Goal: Task Accomplishment & Management: Complete application form

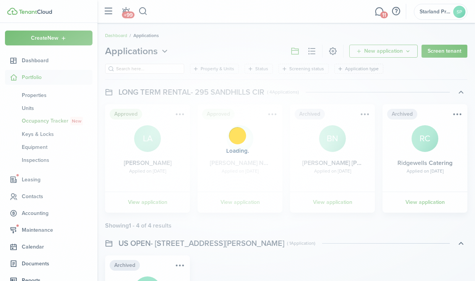
scroll to position [1548, 0]
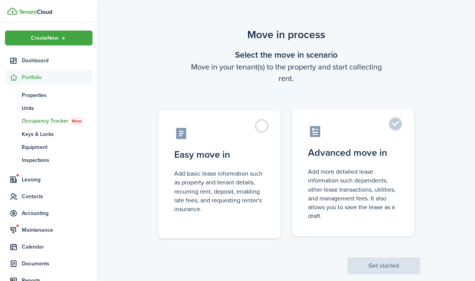
click at [398, 127] on label "Advanced move in Add more detailed lease information such dependents, other lea…" at bounding box center [353, 173] width 122 height 128
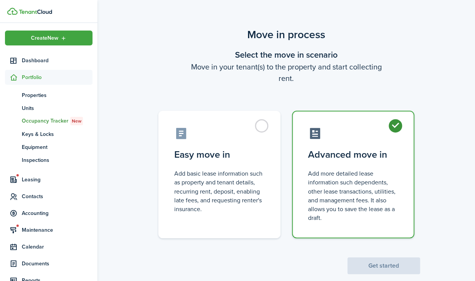
radio input "true"
click at [389, 267] on button "Get started" at bounding box center [383, 265] width 73 height 17
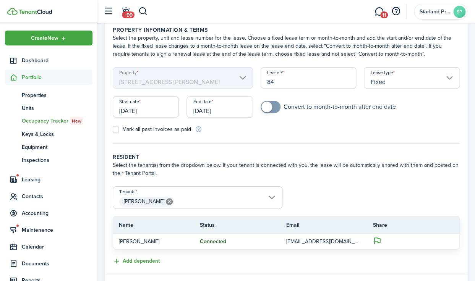
scroll to position [35, 0]
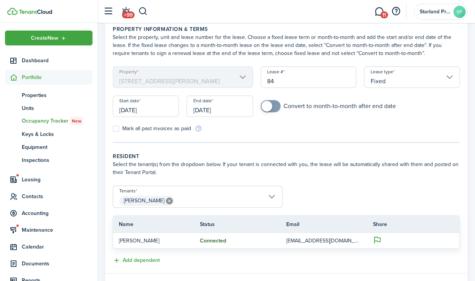
click at [238, 116] on input "[DATE]" at bounding box center [219, 105] width 66 height 21
click at [220, 110] on input "[DATE]" at bounding box center [219, 105] width 66 height 21
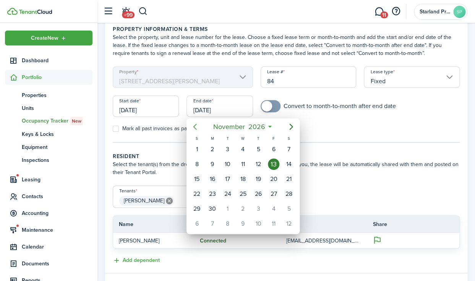
click at [197, 126] on icon "Previous page" at bounding box center [194, 126] width 9 height 9
click at [194, 128] on icon "Previous page" at bounding box center [194, 127] width 3 height 6
click at [197, 127] on icon "Previous page" at bounding box center [194, 126] width 9 height 9
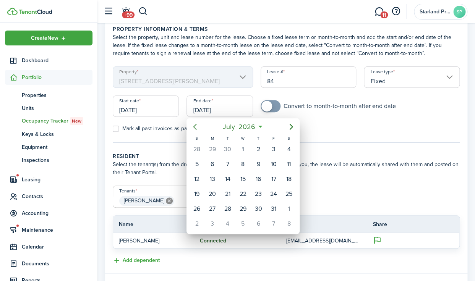
click at [195, 127] on icon "Previous page" at bounding box center [194, 126] width 9 height 9
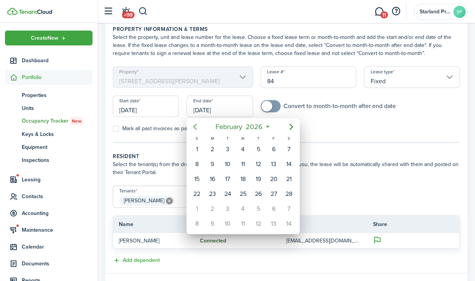
click at [195, 127] on icon "Previous page" at bounding box center [194, 126] width 9 height 9
click at [292, 129] on icon "Next page" at bounding box center [290, 126] width 9 height 9
click at [290, 127] on icon "Next page" at bounding box center [290, 126] width 9 height 9
click at [292, 126] on icon "Next page" at bounding box center [290, 126] width 9 height 9
click at [261, 211] on div "30" at bounding box center [257, 208] width 11 height 11
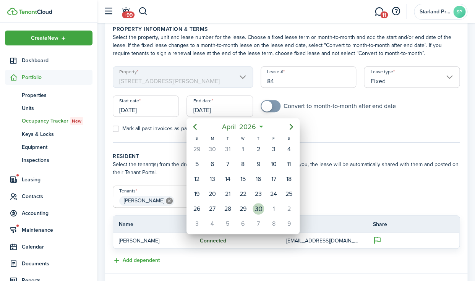
type input "[DATE]"
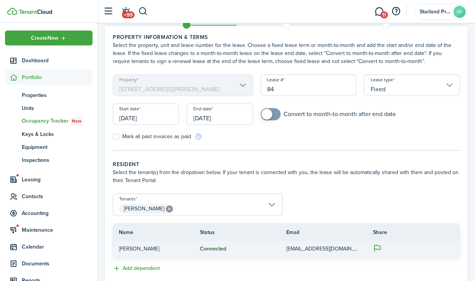
scroll to position [0, 0]
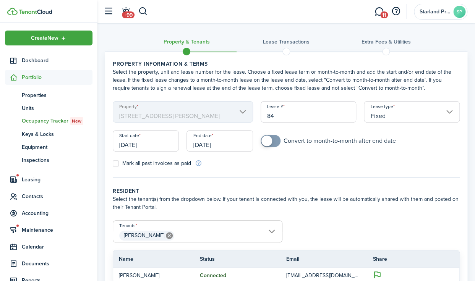
click at [449, 247] on form "Tenants [PERSON_NAME] [PERSON_NAME] Name Status Email Share [PERSON_NAME] Conne…" at bounding box center [286, 251] width 354 height 63
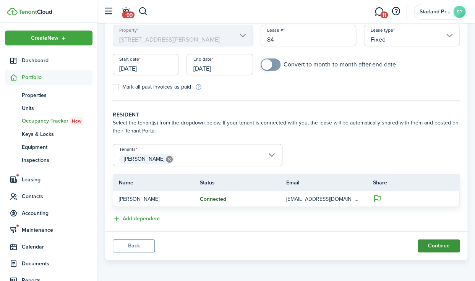
click at [437, 247] on button "Continue" at bounding box center [438, 245] width 42 height 13
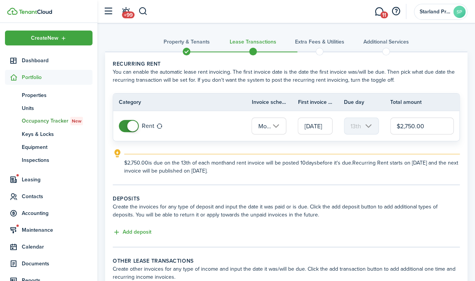
drag, startPoint x: 425, startPoint y: 128, endPoint x: 283, endPoint y: 127, distance: 141.3
click at [390, 127] on input "$2,750.00" at bounding box center [421, 126] width 63 height 17
paste input "55"
type input "$2,550.00"
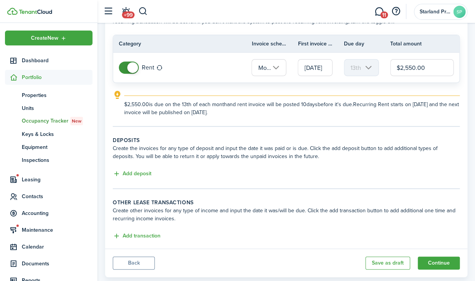
scroll to position [62, 0]
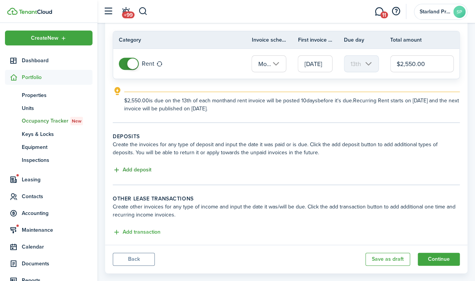
click at [143, 169] on button "Add deposit" at bounding box center [132, 170] width 39 height 9
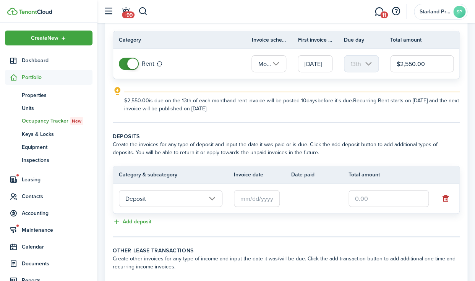
click at [213, 200] on input "Deposit" at bounding box center [170, 198] width 103 height 17
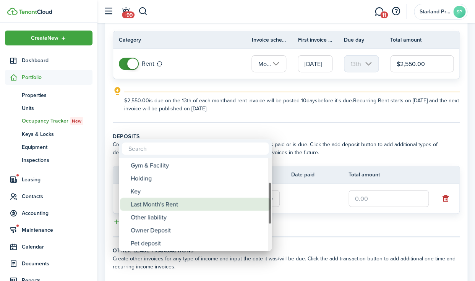
scroll to position [0, 0]
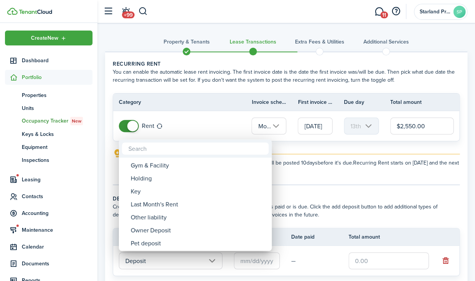
click at [186, 124] on div at bounding box center [237, 140] width 597 height 403
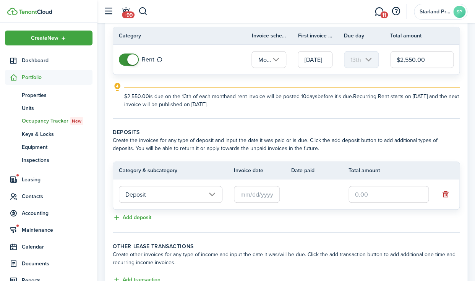
scroll to position [75, 0]
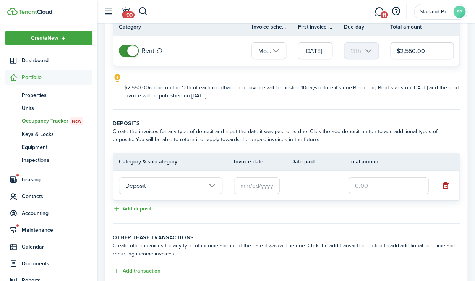
click at [271, 185] on input "text" at bounding box center [257, 185] width 46 height 17
click at [354, 186] on input "text" at bounding box center [388, 185] width 80 height 17
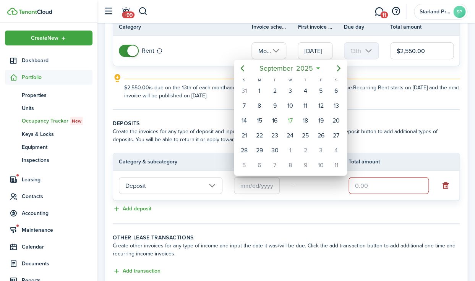
click at [362, 187] on div at bounding box center [237, 140] width 597 height 403
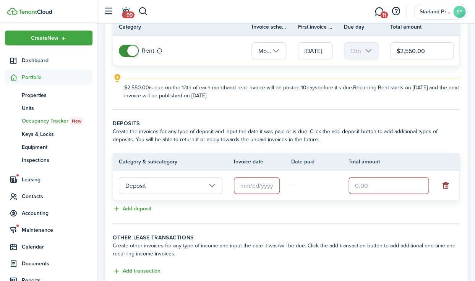
click at [362, 187] on input "text" at bounding box center [388, 185] width 80 height 17
click at [262, 187] on input "text" at bounding box center [257, 185] width 46 height 17
type input "$1,000.00"
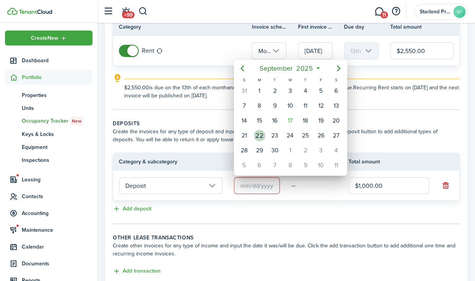
click at [259, 138] on div "22" at bounding box center [259, 135] width 11 height 11
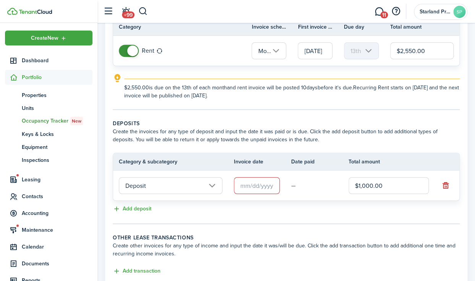
type input "[DATE]"
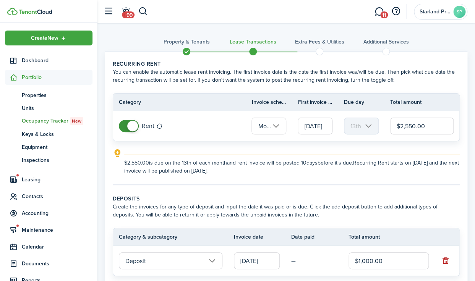
scroll to position [127, 0]
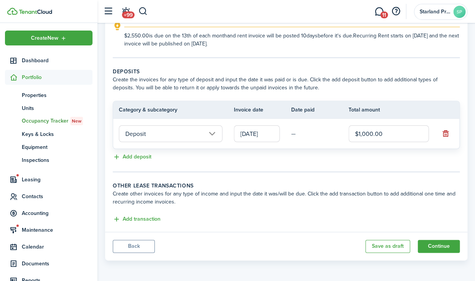
click at [137, 246] on button "Back" at bounding box center [134, 246] width 42 height 13
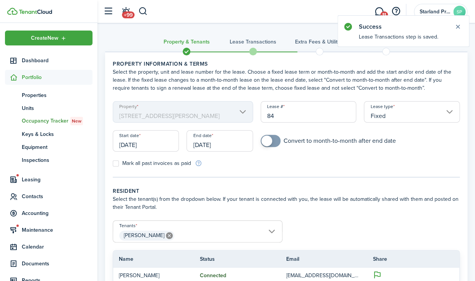
click at [231, 145] on input "[DATE]" at bounding box center [219, 140] width 66 height 21
click at [226, 148] on input "[DATE]" at bounding box center [219, 140] width 66 height 21
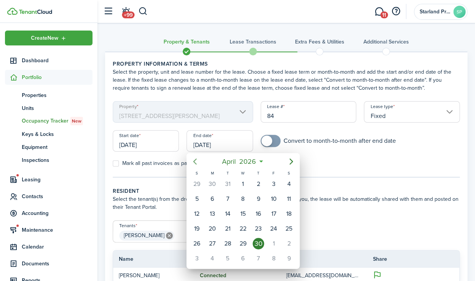
click at [195, 161] on icon "Previous page" at bounding box center [194, 161] width 9 height 9
click at [195, 163] on icon "Previous page" at bounding box center [194, 161] width 9 height 9
click at [277, 196] on div "13" at bounding box center [273, 198] width 11 height 11
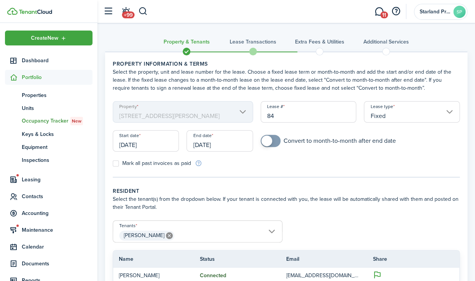
type input "[DATE]"
click at [443, 248] on panel-main "Property information & terms Select the property, unit and lease number for the…" at bounding box center [286, 194] width 362 height 285
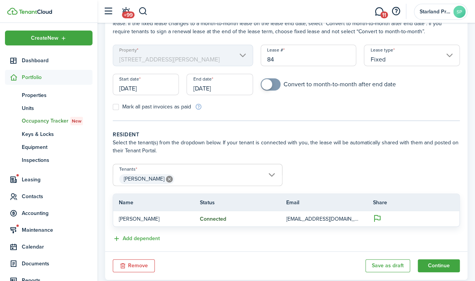
scroll to position [76, 0]
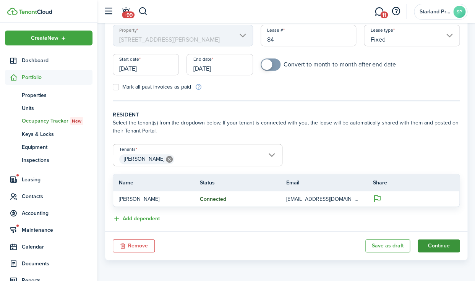
click at [444, 246] on button "Continue" at bounding box center [438, 245] width 42 height 13
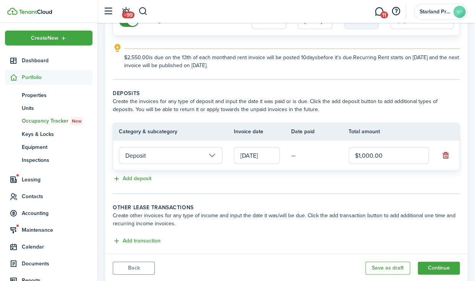
scroll to position [127, 0]
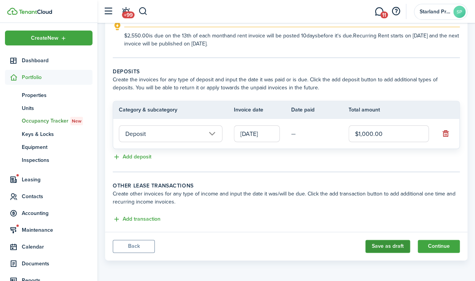
click at [396, 247] on button "Save as draft" at bounding box center [387, 246] width 45 height 13
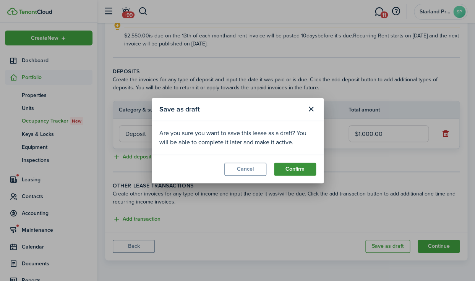
click at [290, 169] on button "Confirm" at bounding box center [295, 169] width 42 height 13
